Goal: Communication & Community: Answer question/provide support

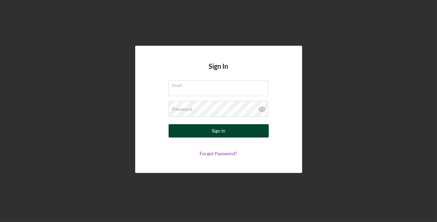
type input "rcraghead@sercap.org"
click at [241, 126] on button "Sign In" at bounding box center [218, 130] width 100 height 13
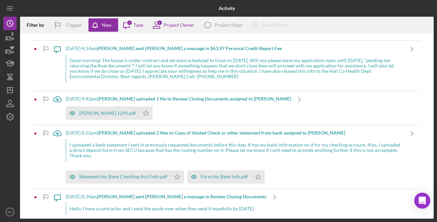
scroll to position [121, 0]
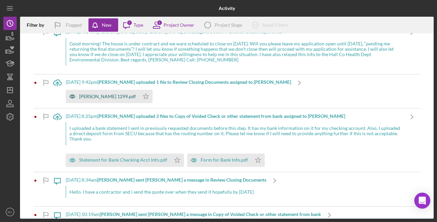
click at [116, 98] on div "[PERSON_NAME] 1299.pdf" at bounding box center [107, 96] width 57 height 5
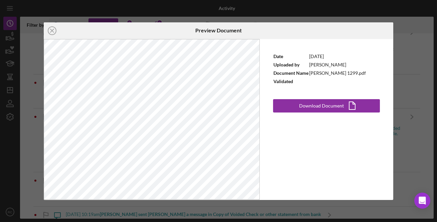
click at [57, 30] on icon "Icon/Close" at bounding box center [52, 30] width 17 height 17
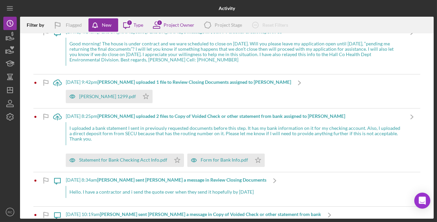
click at [201, 87] on div "[PERSON_NAME] 1299.pdf Icon/Star" at bounding box center [178, 94] width 225 height 17
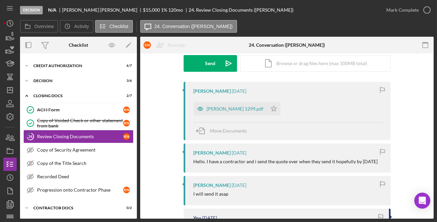
scroll to position [81, 0]
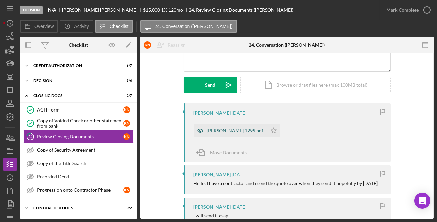
click at [231, 132] on div "[PERSON_NAME] 1299.pdf" at bounding box center [235, 130] width 57 height 5
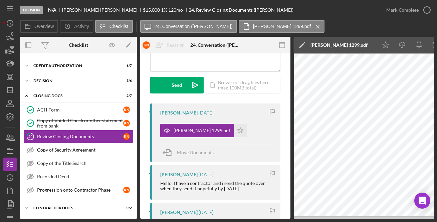
click at [364, 45] on div "[PERSON_NAME] 1299.pdf" at bounding box center [338, 44] width 57 height 5
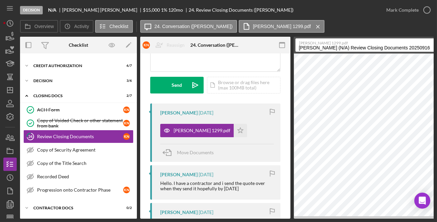
click at [331, 47] on input "[PERSON_NAME] (N/A) Review Closing Documents 20250916" at bounding box center [367, 44] width 144 height 13
click at [333, 47] on input "[PERSON_NAME] (N/A) Review Closing Documents 20250916" at bounding box center [367, 44] width 144 height 13
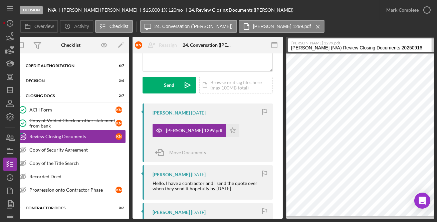
drag, startPoint x: 356, startPoint y: 49, endPoint x: 428, endPoint y: 49, distance: 71.4
click at [428, 49] on div "[PERSON_NAME] 1299.pdf [PERSON_NAME] (N/A) Review Closing Documents 20250916 .p…" at bounding box center [368, 44] width 160 height 13
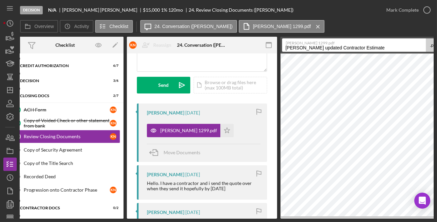
type input "[PERSON_NAME] updated Contractor Estimate"
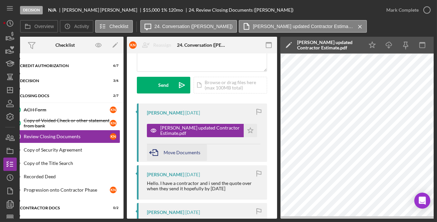
click at [181, 150] on span "Move Documents" at bounding box center [181, 152] width 37 height 6
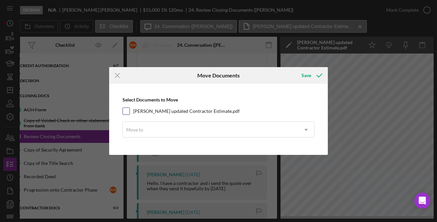
click at [132, 112] on div "[PERSON_NAME] updated Contractor Estimate.pdf" at bounding box center [218, 110] width 192 height 7
click at [125, 108] on input "[PERSON_NAME] updated Contractor Estimate.pdf" at bounding box center [126, 111] width 7 height 7
checkbox input "true"
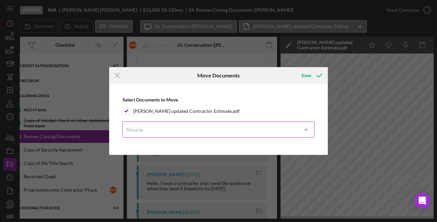
click at [140, 126] on div "Move to" at bounding box center [210, 129] width 175 height 15
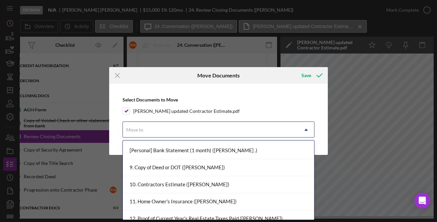
scroll to position [283, 0]
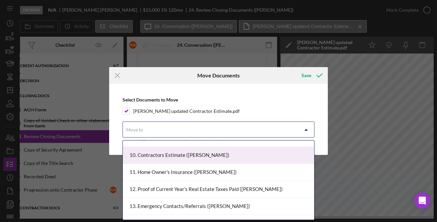
click at [186, 153] on div "10. Contractors Estimate ([PERSON_NAME])" at bounding box center [218, 155] width 191 height 17
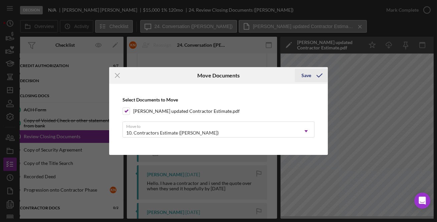
drag, startPoint x: 322, startPoint y: 76, endPoint x: 319, endPoint y: 76, distance: 3.7
click at [322, 76] on icon "submit" at bounding box center [319, 75] width 17 height 17
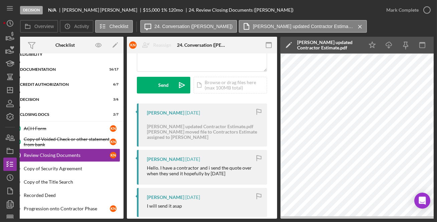
scroll to position [2, 0]
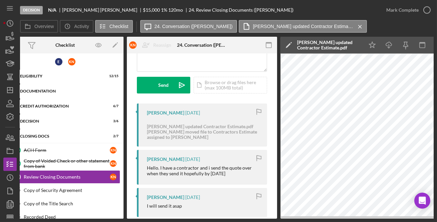
click at [61, 88] on div "Icon/Expander Documentation 16 / 17" at bounding box center [65, 90] width 117 height 13
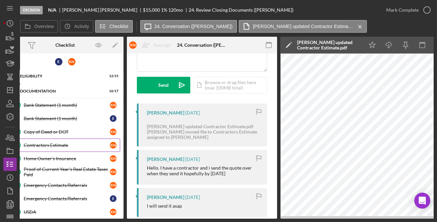
click at [73, 140] on link "Contractors Estimate Contractors Estimate K N" at bounding box center [65, 144] width 110 height 13
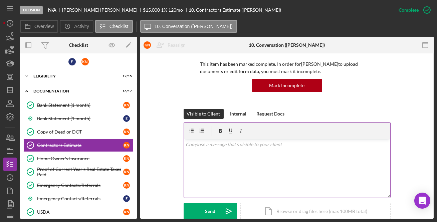
scroll to position [121, 0]
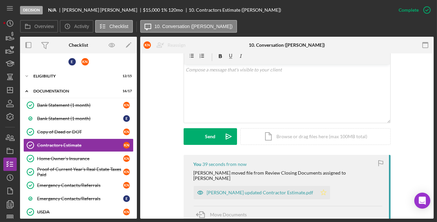
click at [317, 187] on icon "Icon/Star" at bounding box center [323, 192] width 13 height 13
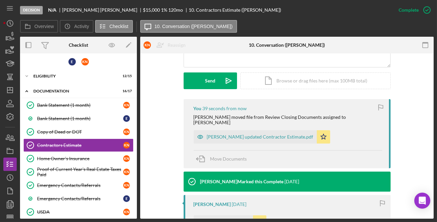
scroll to position [243, 0]
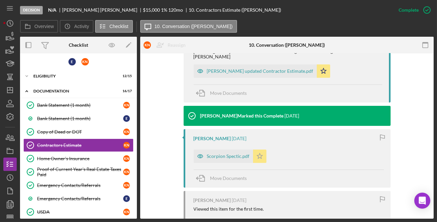
click at [254, 150] on icon "Icon/Star" at bounding box center [259, 155] width 13 height 13
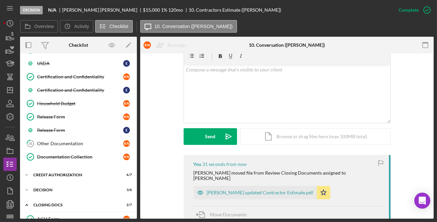
scroll to position [244, 0]
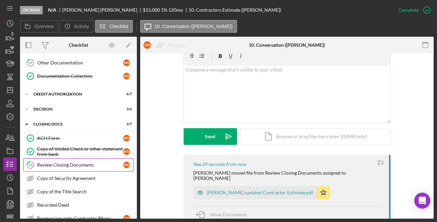
click at [50, 162] on div "Review Closing Documents" at bounding box center [80, 164] width 86 height 5
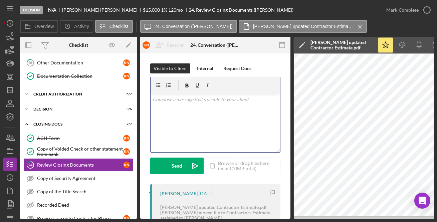
click at [227, 131] on div "v Color teal Color pink Remove color Add row above Add row below Add column bef…" at bounding box center [214, 123] width 129 height 58
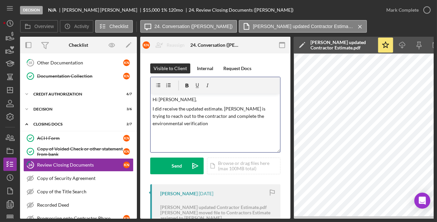
click at [192, 129] on div "v Color teal Color pink Remove color Add row above Add row below Add column bef…" at bounding box center [214, 123] width 129 height 58
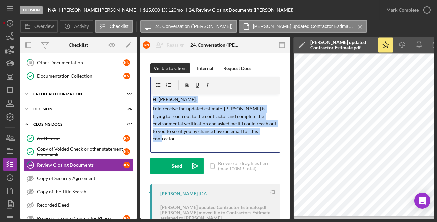
drag, startPoint x: 257, startPoint y: 130, endPoint x: 152, endPoint y: 99, distance: 109.0
click at [152, 99] on div "v Color teal Color pink Remove color Add row above Add row below Add column bef…" at bounding box center [214, 123] width 129 height 58
copy div "Hi [PERSON_NAME], I did receive the updated estimate. [PERSON_NAME] is trying t…"
click at [218, 135] on div "v Color teal Color pink Remove color Add row above Add row below Add column bef…" at bounding box center [214, 123] width 129 height 58
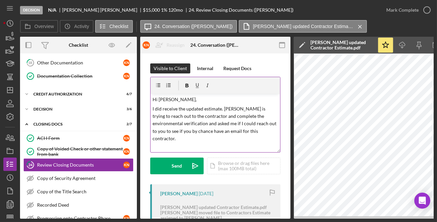
drag, startPoint x: 150, startPoint y: 98, endPoint x: 154, endPoint y: 98, distance: 4.0
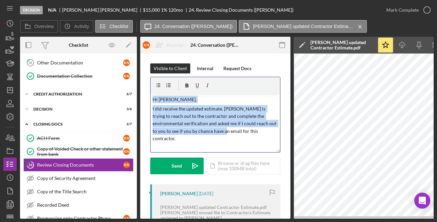
drag, startPoint x: 152, startPoint y: 99, endPoint x: 210, endPoint y: 136, distance: 68.7
click at [210, 136] on div "v Color teal Color pink Remove color Add row above Add row below Add column bef…" at bounding box center [214, 123] width 129 height 58
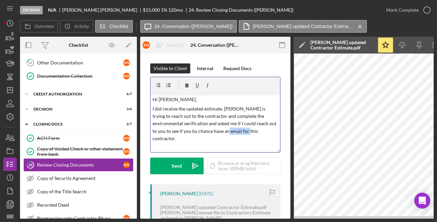
click at [232, 135] on div "v Color teal Color pink Remove color Add row above Add row below Add column bef…" at bounding box center [214, 123] width 129 height 58
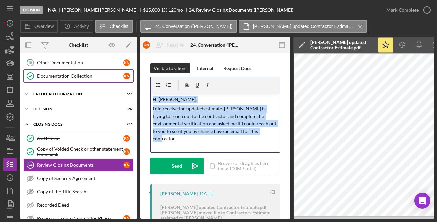
drag, startPoint x: 272, startPoint y: 133, endPoint x: 113, endPoint y: 79, distance: 167.2
click at [112, 78] on div "Overview Internal Workflow Stage Decision Icon/Dropdown Arrow Archive (can unar…" at bounding box center [226, 128] width 413 height 182
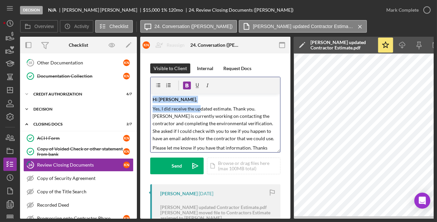
drag, startPoint x: 196, startPoint y: 103, endPoint x: 134, endPoint y: 101, distance: 62.4
click at [134, 101] on div "Overview Internal Workflow Stage Decision Icon/Dropdown Arrow Archive (can unar…" at bounding box center [226, 128] width 413 height 182
click at [186, 85] on icon "button" at bounding box center [186, 85] width 15 height 15
click at [205, 102] on p "Hi [PERSON_NAME]," at bounding box center [215, 99] width 126 height 7
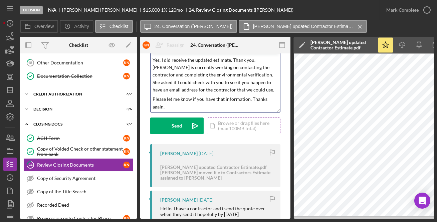
scroll to position [40, 0]
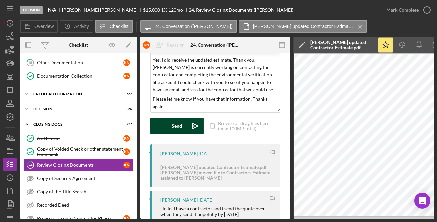
drag, startPoint x: 177, startPoint y: 127, endPoint x: 182, endPoint y: 131, distance: 6.8
click at [176, 127] on div "Send" at bounding box center [177, 125] width 10 height 17
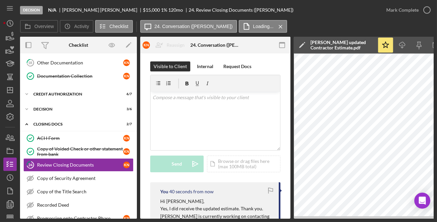
scroll to position [0, 0]
